Goal: Transaction & Acquisition: Purchase product/service

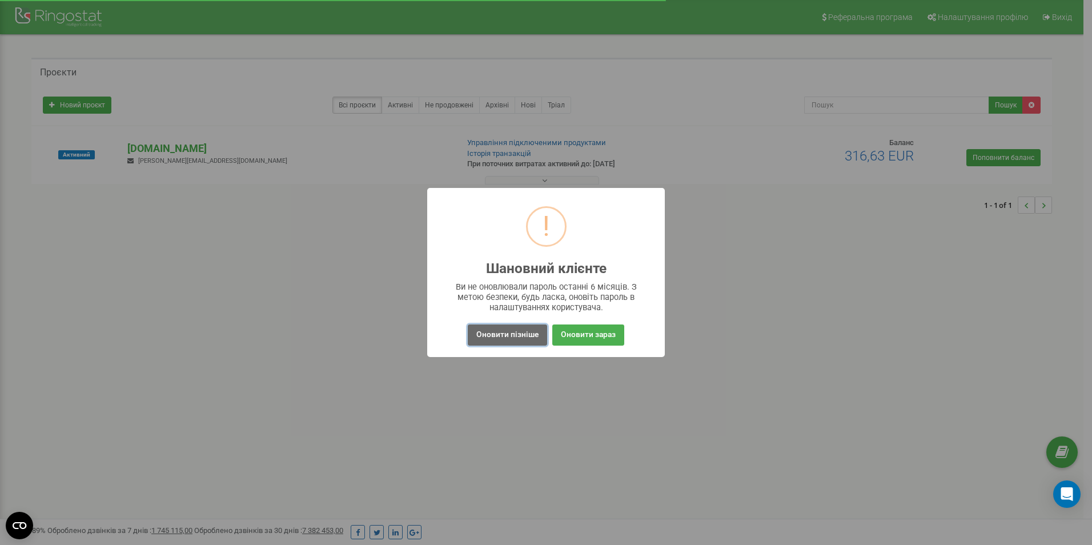
click at [506, 342] on button "Оновити пізніше" at bounding box center [507, 335] width 79 height 21
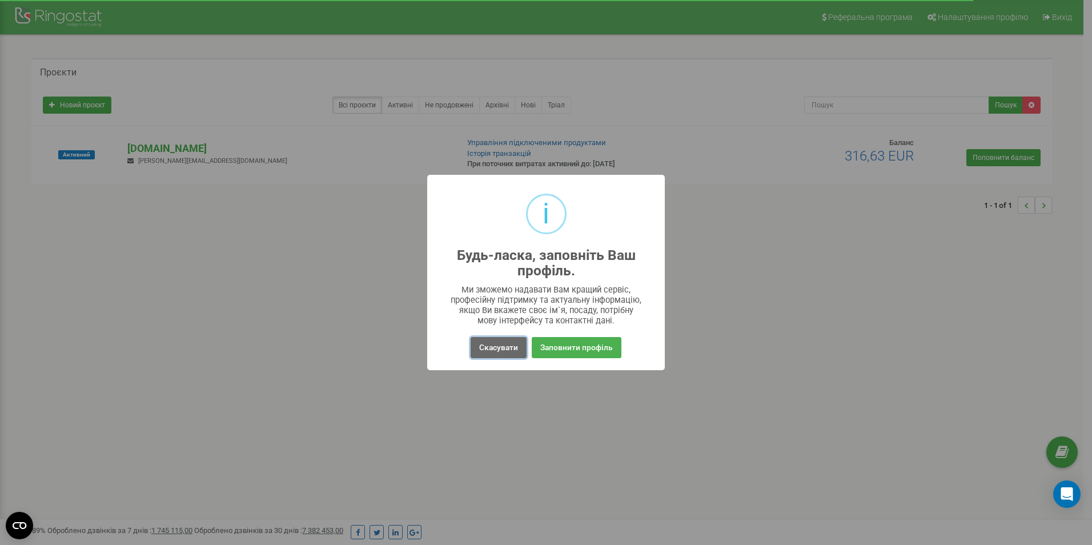
click at [500, 351] on button "Скасувати" at bounding box center [499, 347] width 56 height 21
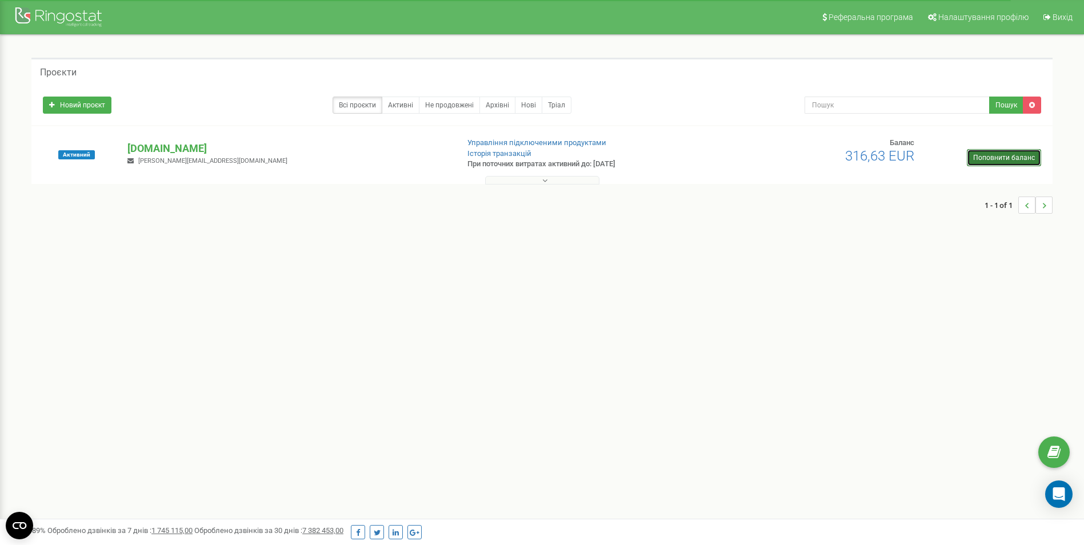
click at [998, 159] on link "Поповнити баланс" at bounding box center [1004, 157] width 74 height 17
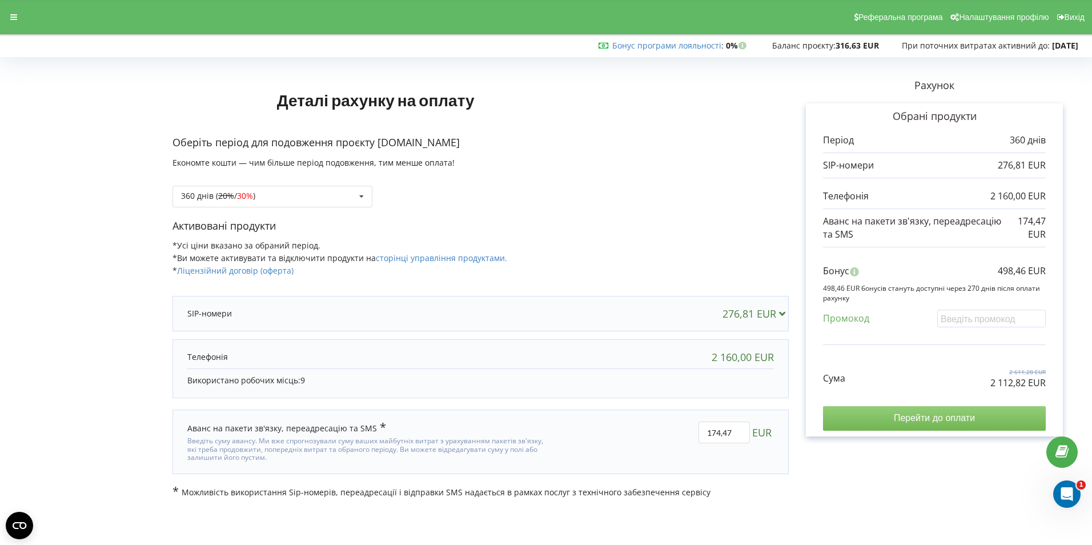
click at [927, 423] on input "Перейти до оплати" at bounding box center [934, 418] width 223 height 24
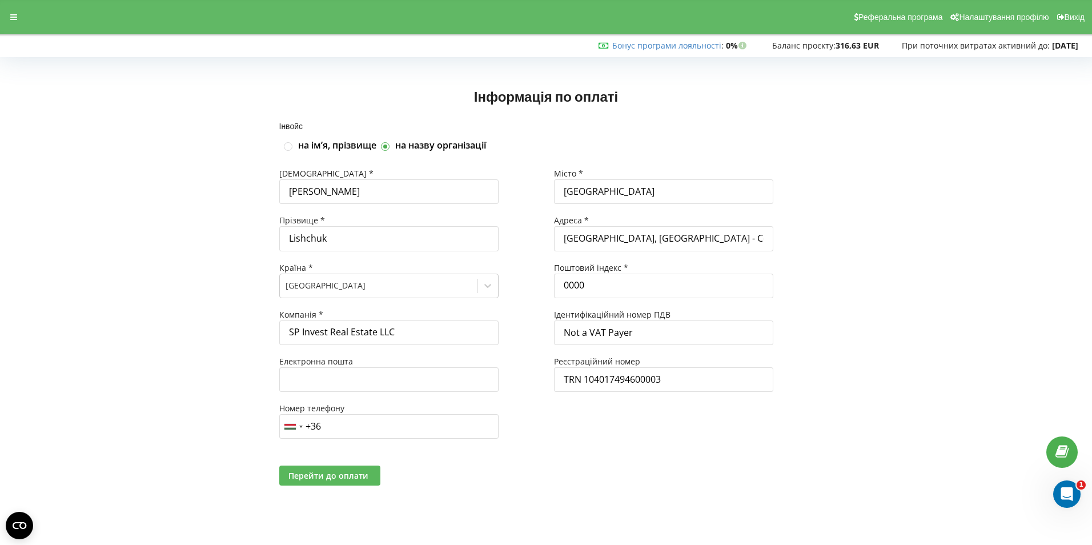
click at [329, 481] on span "Перейти до оплати" at bounding box center [329, 475] width 80 height 11
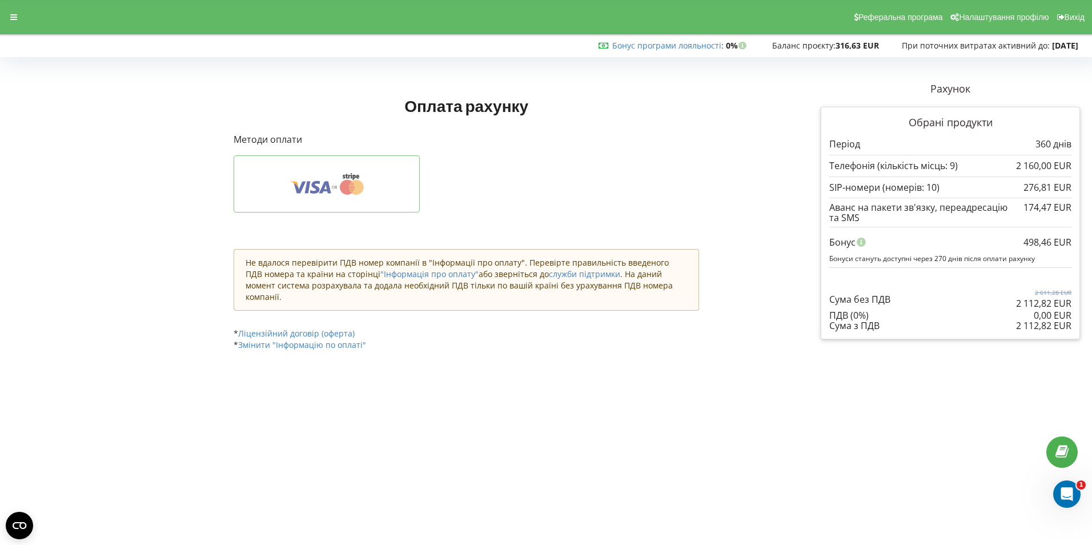
click at [329, 181] on icon at bounding box center [326, 184] width 151 height 22
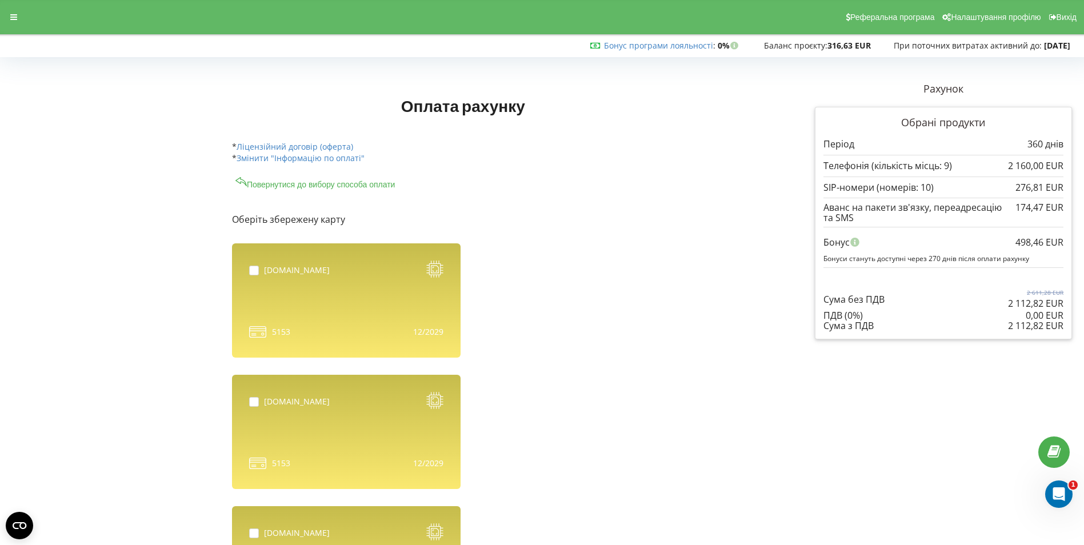
click at [342, 183] on button "Повернутися до вибору способа оплати" at bounding box center [315, 182] width 167 height 14
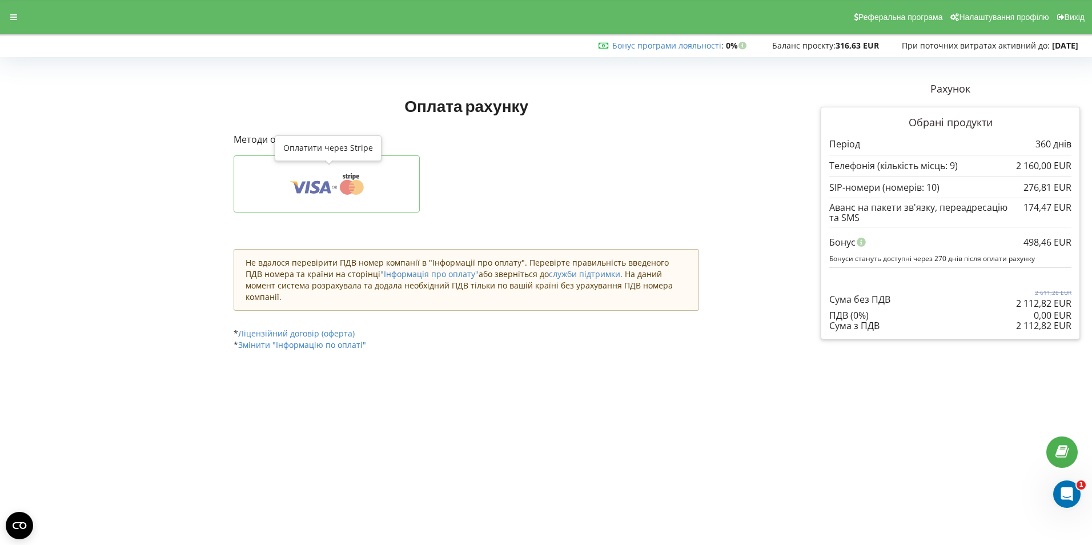
click at [378, 186] on icon at bounding box center [326, 184] width 151 height 22
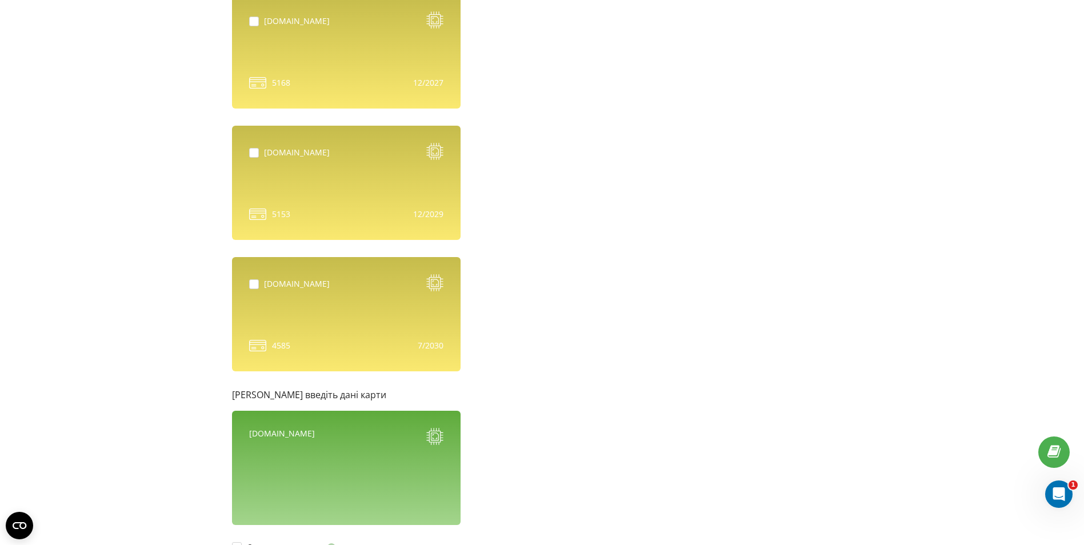
scroll to position [857, 0]
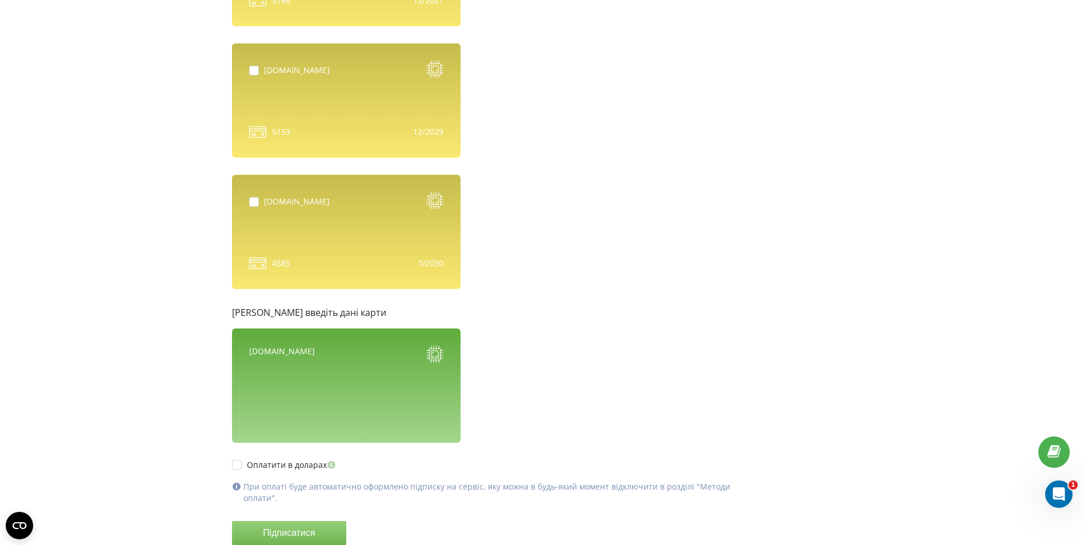
click at [357, 370] on div "[DOMAIN_NAME]" at bounding box center [346, 386] width 229 height 114
click at [396, 408] on div "[DOMAIN_NAME]" at bounding box center [346, 386] width 229 height 114
click at [261, 353] on div "[DOMAIN_NAME]" at bounding box center [282, 356] width 66 height 20
click at [321, 353] on div "[DOMAIN_NAME]" at bounding box center [346, 356] width 194 height 20
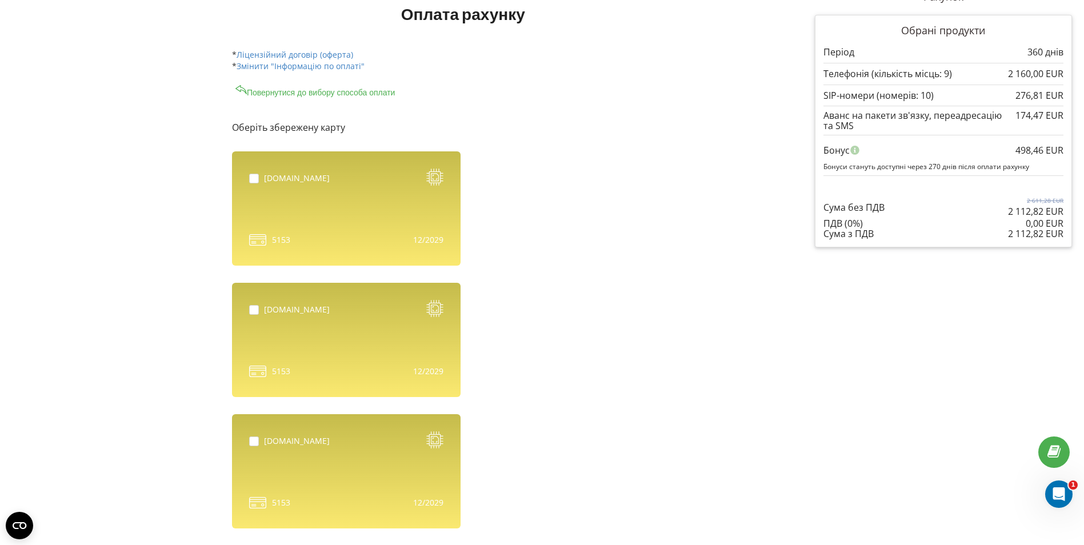
scroll to position [0, 0]
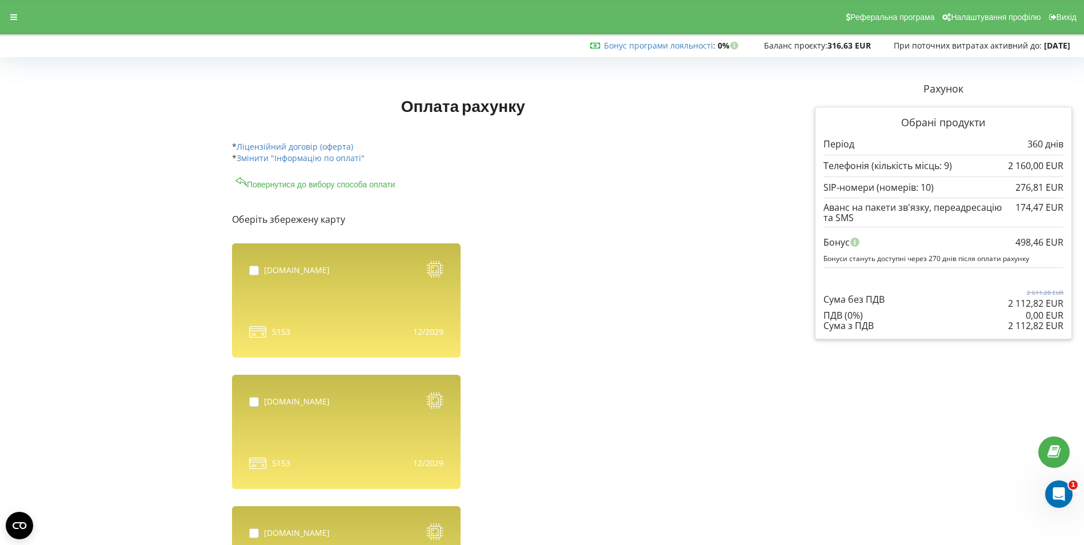
click at [396, 185] on button "Повернутися до вибору способа оплати" at bounding box center [315, 182] width 167 height 14
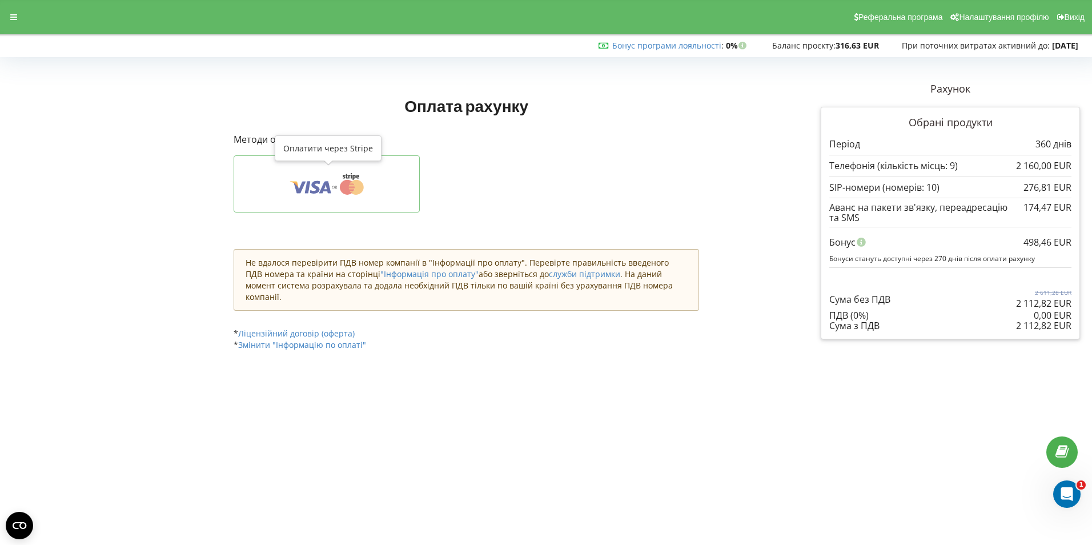
click at [355, 176] on icon at bounding box center [354, 177] width 3 height 5
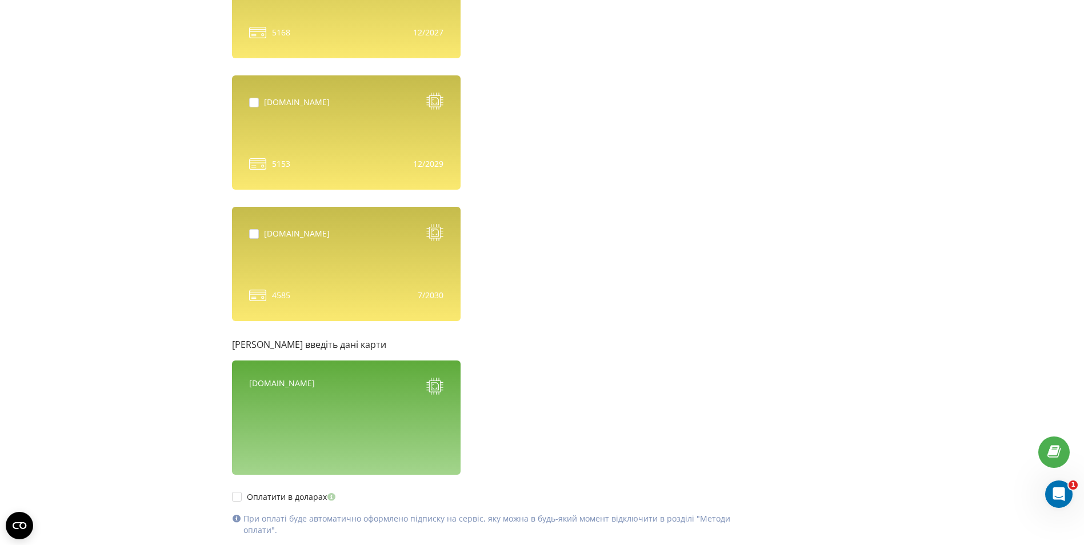
scroll to position [892, 0]
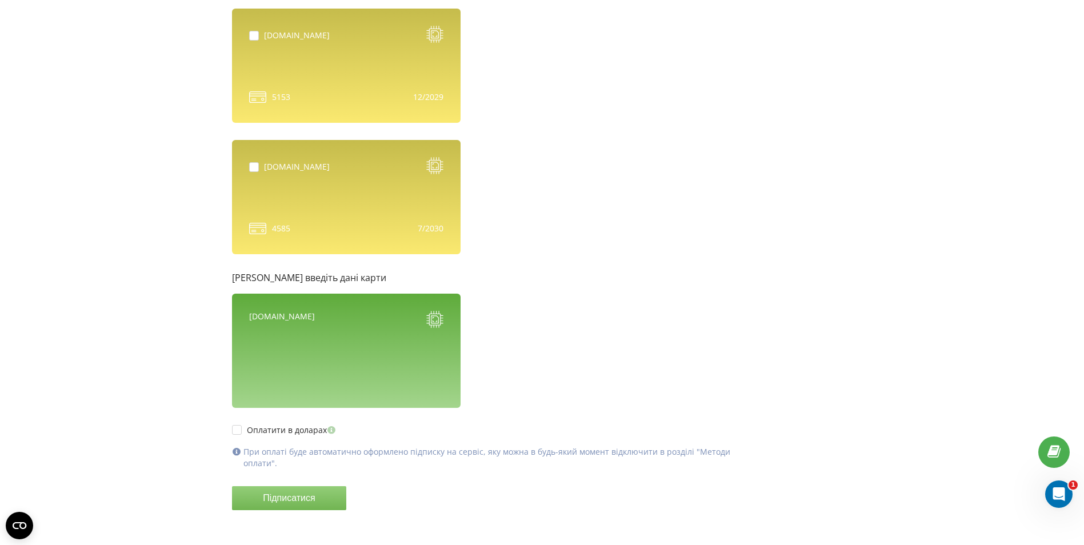
click at [322, 364] on div "[DOMAIN_NAME]" at bounding box center [346, 351] width 229 height 114
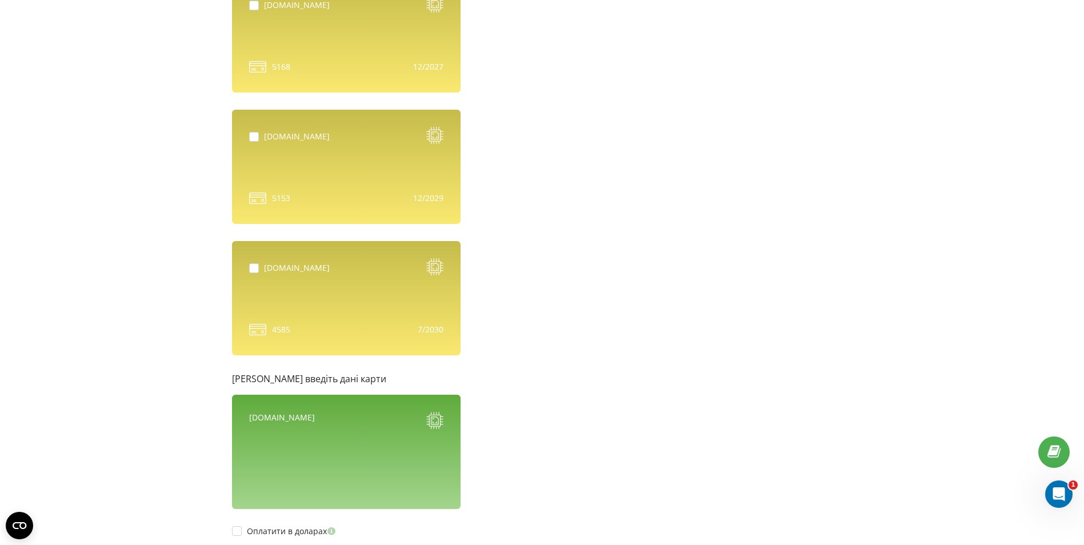
scroll to position [857, 0]
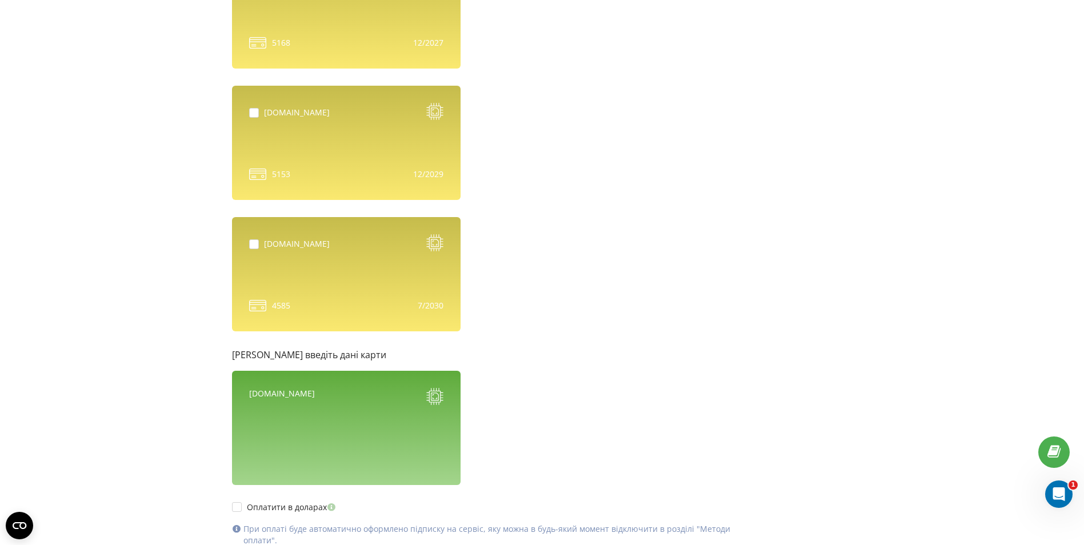
scroll to position [892, 0]
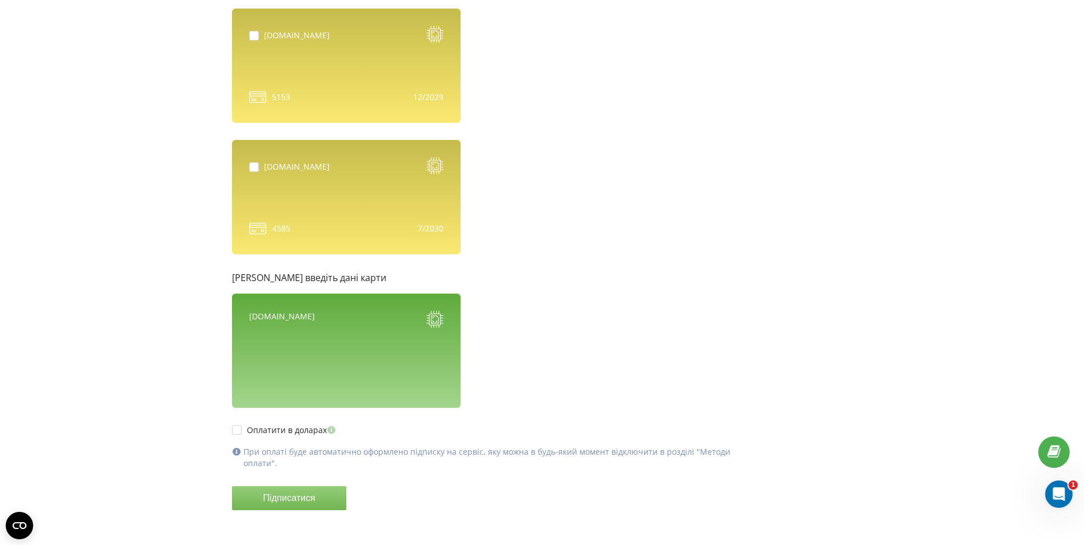
drag, startPoint x: 239, startPoint y: 427, endPoint x: 298, endPoint y: 409, distance: 61.5
click at [240, 426] on label "Оплатити в доларах" at bounding box center [285, 430] width 106 height 10
click at [235, 431] on label "Оплатити в доларах" at bounding box center [285, 430] width 106 height 10
checkbox input "false"
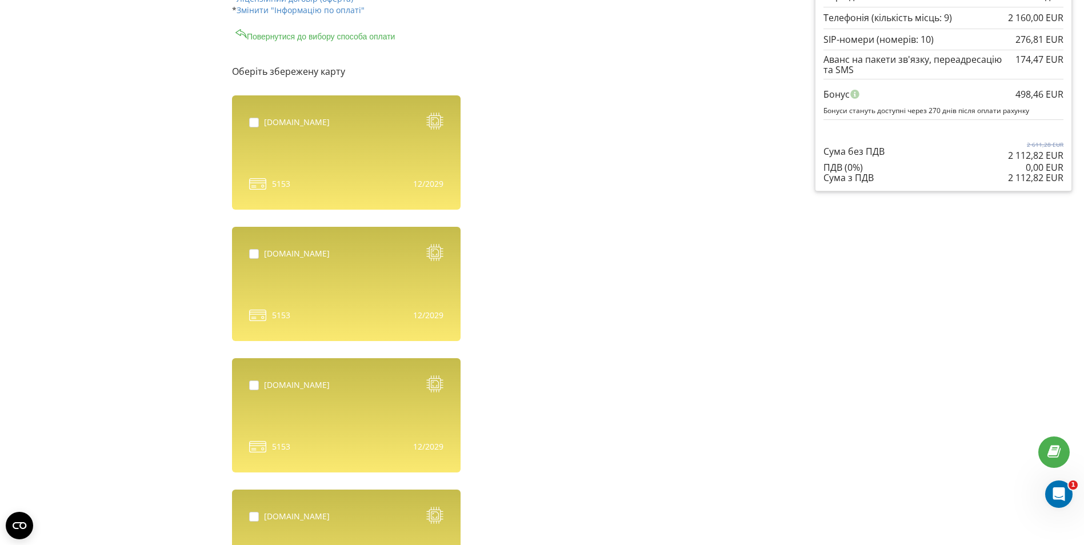
scroll to position [35, 0]
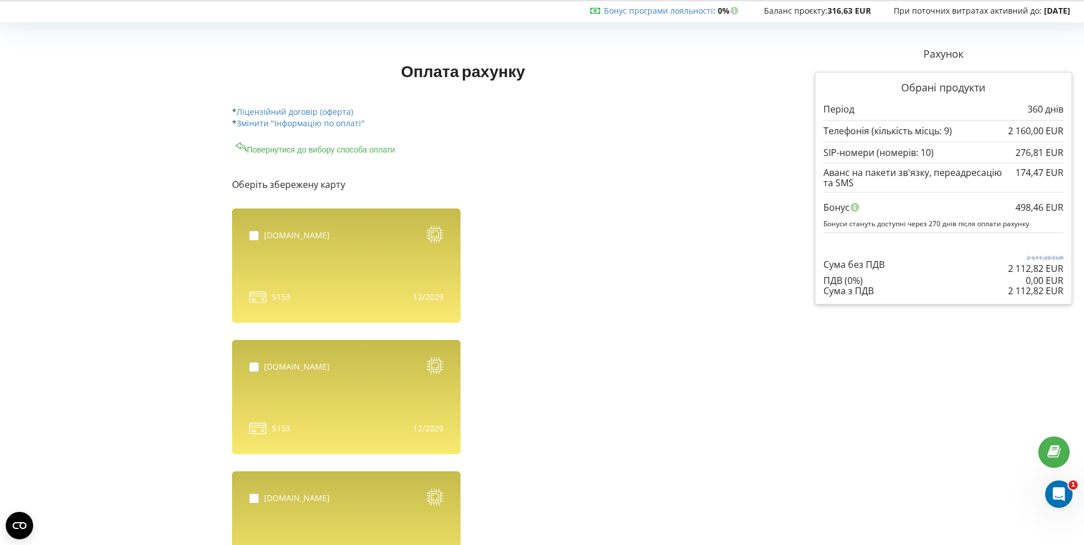
click at [357, 144] on div "Оплата рахунку Рахунок Обрані продукти Період 360 днів" at bounding box center [463, 102] width 478 height 94
click at [369, 153] on button "Повернутися до вибору способа оплати" at bounding box center [315, 148] width 167 height 14
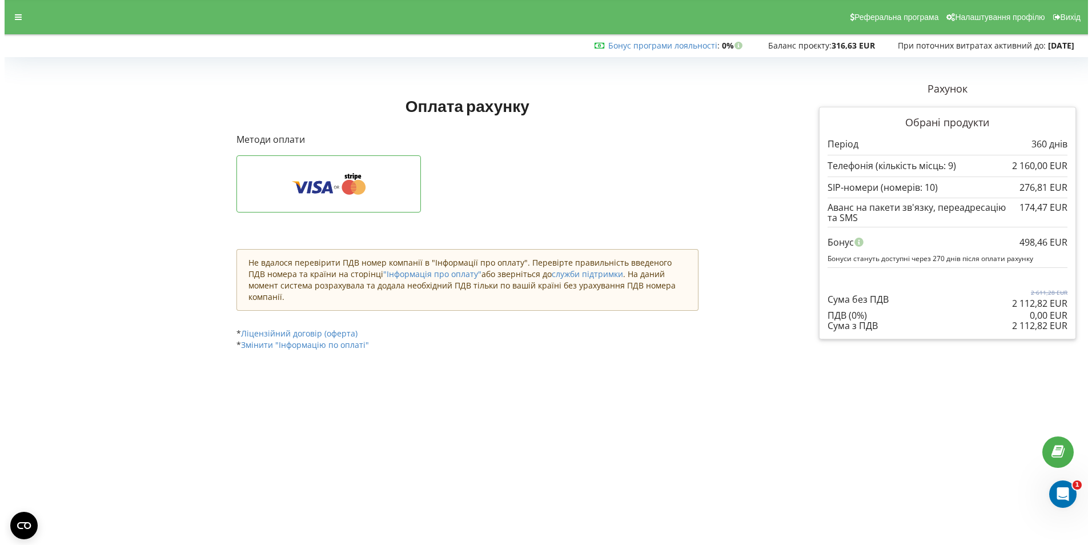
scroll to position [0, 0]
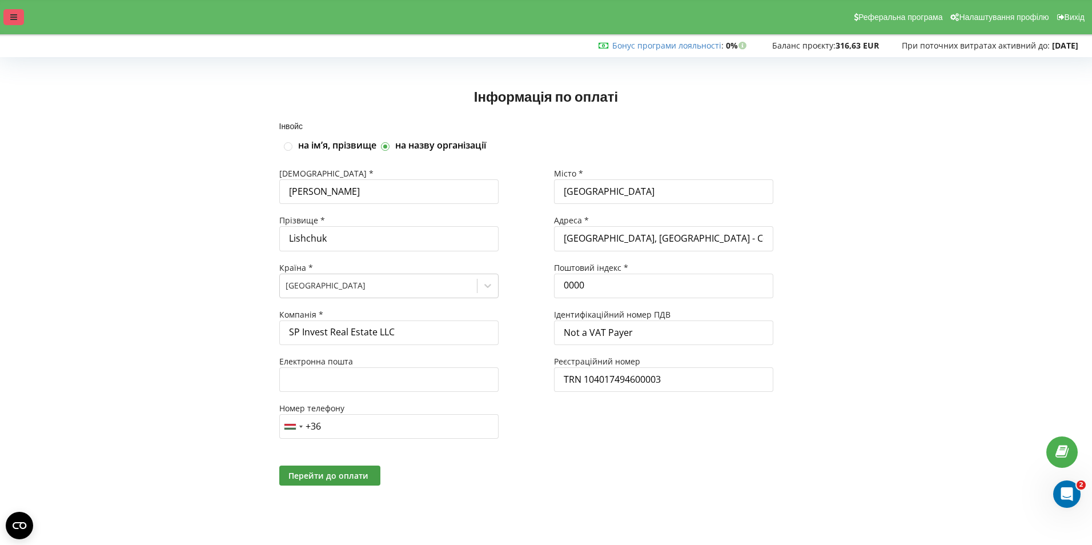
click at [10, 14] on div at bounding box center [13, 17] width 21 height 16
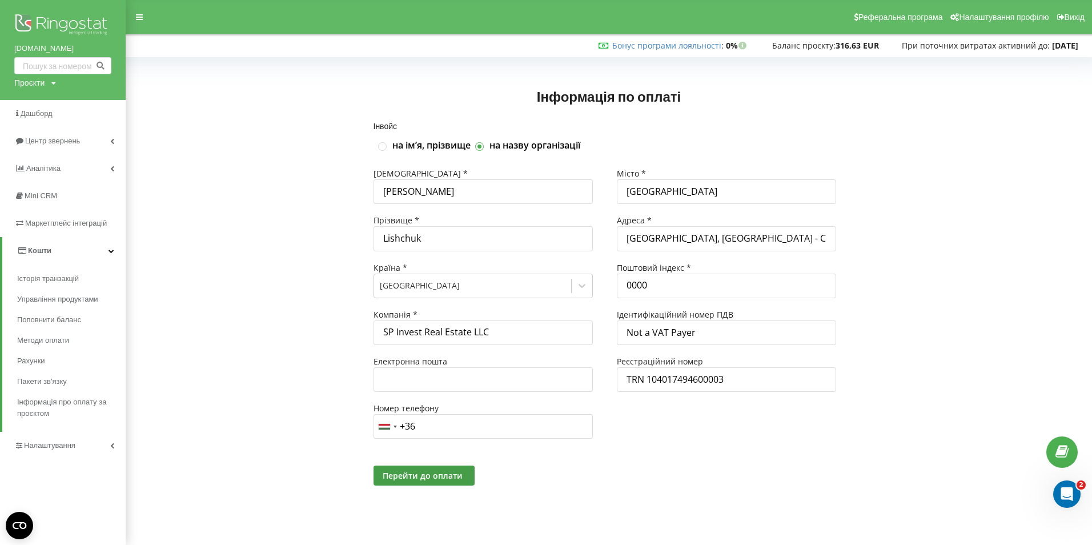
click at [201, 158] on div "Інвойс на імʼя, прізвище на назву організації Імʼя * [PERSON_NAME] * [PERSON_NA…" at bounding box center [609, 318] width 943 height 392
click at [253, 300] on div "Інвойс на імʼя, прізвище на назву організації Імʼя * [PERSON_NAME] * [PERSON_NA…" at bounding box center [609, 318] width 943 height 392
